Goal: Information Seeking & Learning: Learn about a topic

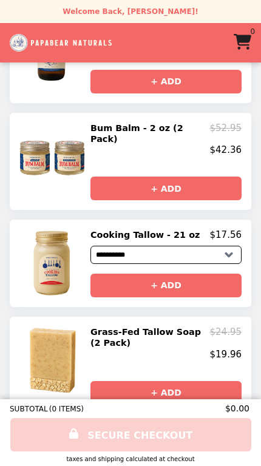
scroll to position [221, 0]
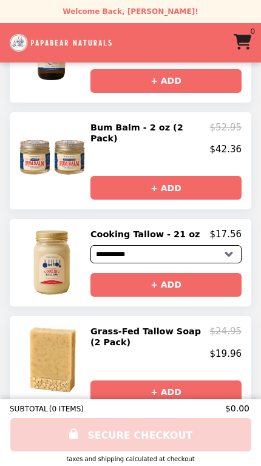
click at [227, 245] on select "**********" at bounding box center [165, 254] width 151 height 18
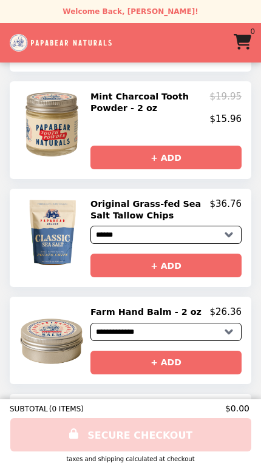
scroll to position [673, 0]
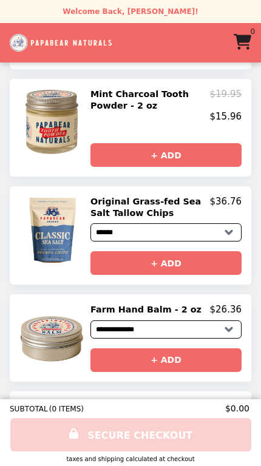
click at [231, 225] on select "****** ******* *******" at bounding box center [165, 232] width 151 height 18
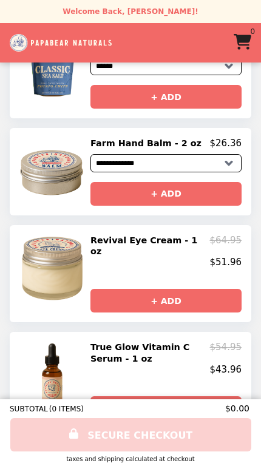
scroll to position [838, 0]
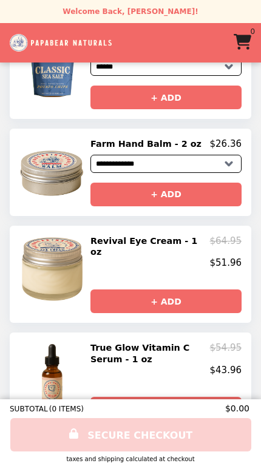
click at [229, 158] on select "**********" at bounding box center [165, 164] width 151 height 18
click at [132, 342] on h2 "True Glow Vitamin C Serum - 1 oz" at bounding box center [150, 353] width 120 height 22
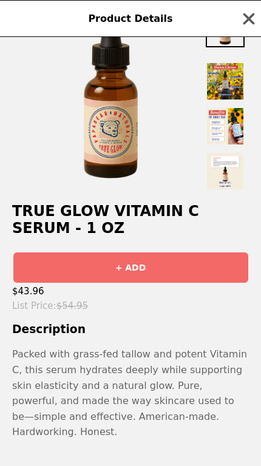
scroll to position [46, 0]
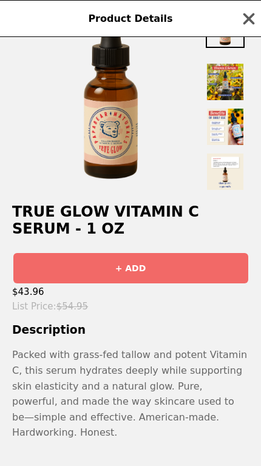
click at [232, 145] on img at bounding box center [225, 126] width 39 height 39
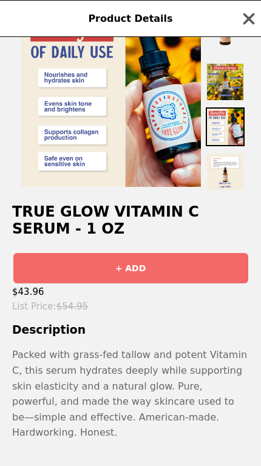
click at [229, 181] on img at bounding box center [225, 171] width 39 height 39
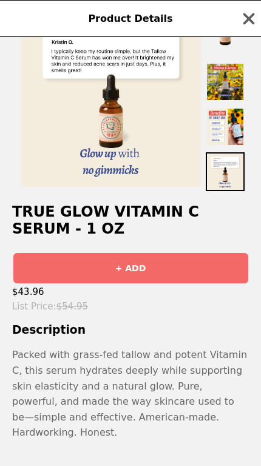
click at [234, 100] on img at bounding box center [225, 81] width 39 height 39
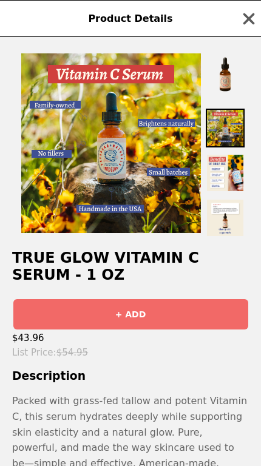
scroll to position [0, 0]
click at [234, 83] on img at bounding box center [225, 74] width 39 height 39
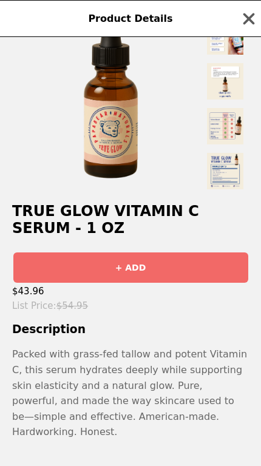
scroll to position [46, 0]
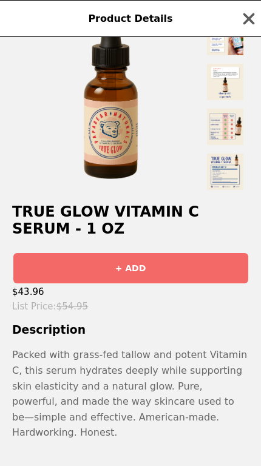
click at [245, 19] on icon "button" at bounding box center [249, 19] width 18 height 18
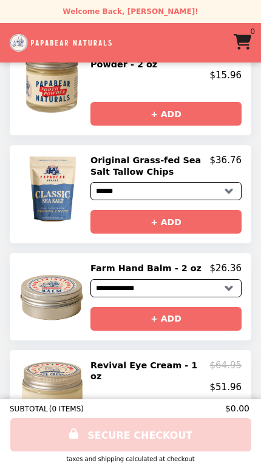
scroll to position [712, 0]
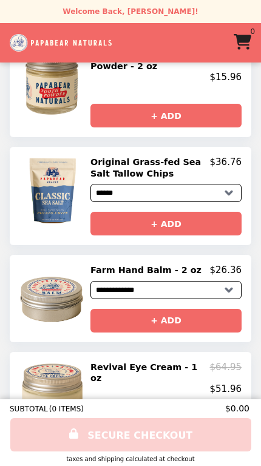
click at [150, 265] on h2 "Farm Hand Balm - 2 oz" at bounding box center [148, 270] width 116 height 11
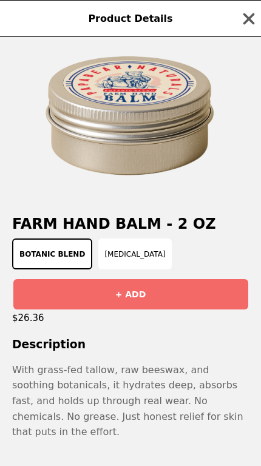
scroll to position [24, 0]
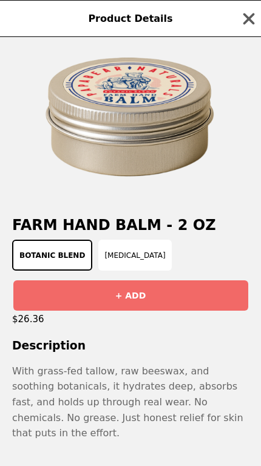
click at [130, 267] on button "[MEDICAL_DATA]" at bounding box center [134, 255] width 73 height 31
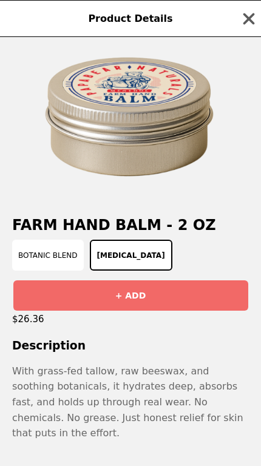
scroll to position [23, 0]
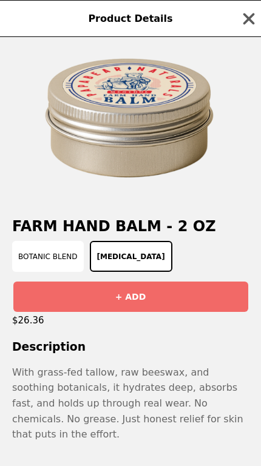
click at [127, 259] on button "[MEDICAL_DATA]" at bounding box center [131, 256] width 83 height 31
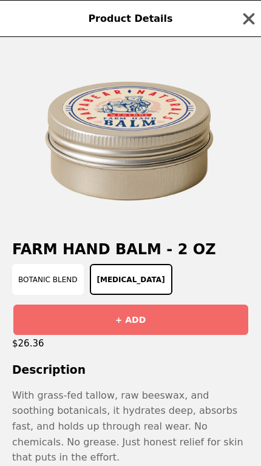
scroll to position [0, 0]
click at [256, 13] on icon "button" at bounding box center [249, 19] width 18 height 18
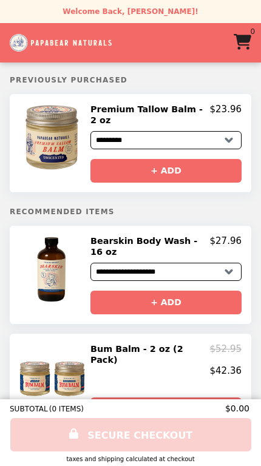
click at [50, 42] on img "Main" at bounding box center [61, 42] width 102 height 25
